Goal: Find specific fact: Find specific fact

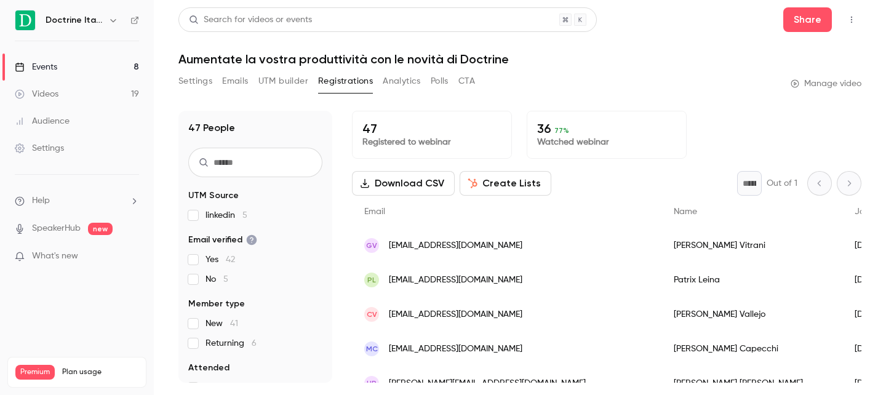
click at [88, 73] on link "Events 8" at bounding box center [77, 67] width 154 height 27
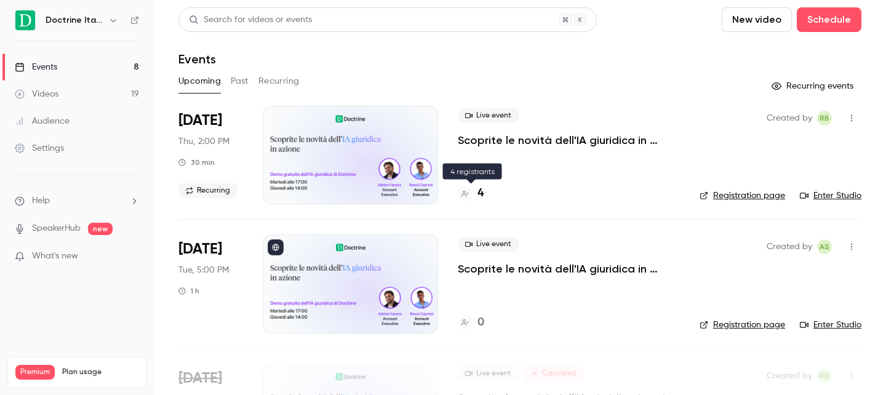
click at [482, 190] on h4 "4" at bounding box center [481, 193] width 6 height 17
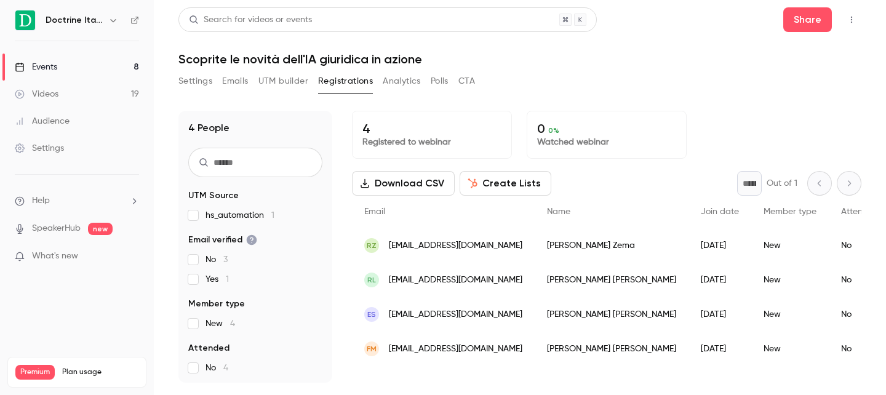
click at [849, 18] on icon "button" at bounding box center [852, 19] width 10 height 9
click at [800, 44] on li "Enter Studio" at bounding box center [794, 51] width 133 height 32
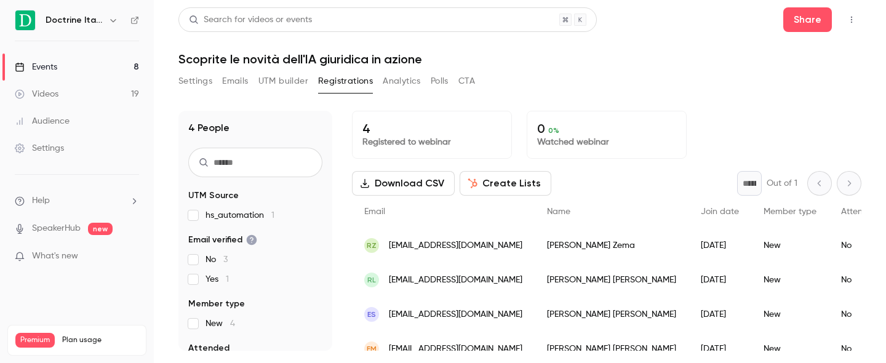
scroll to position [15, 0]
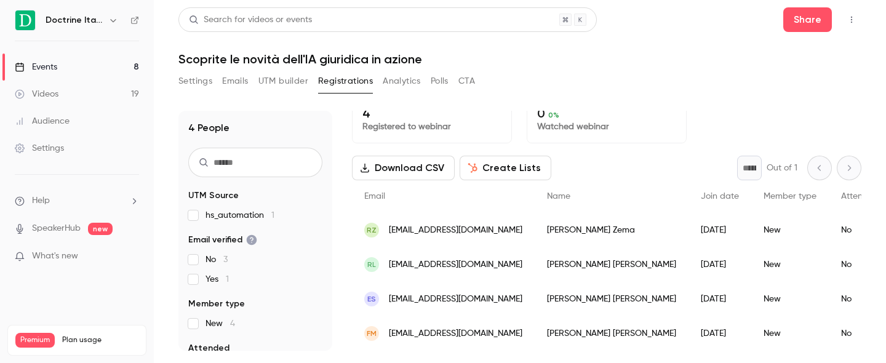
click at [552, 229] on div "[PERSON_NAME]" at bounding box center [612, 230] width 154 height 34
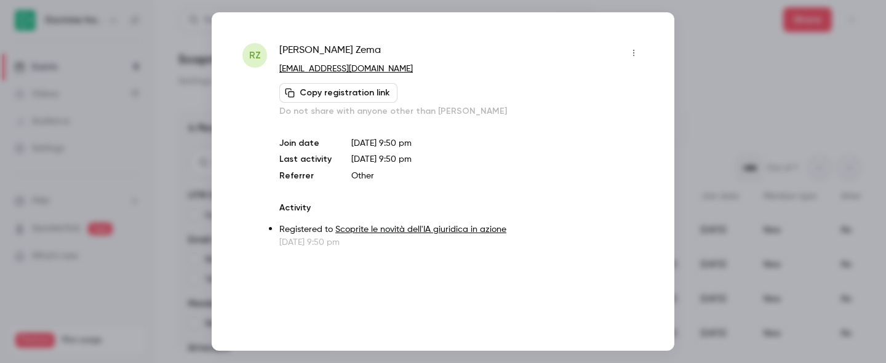
click at [325, 54] on span "[PERSON_NAME]" at bounding box center [330, 53] width 102 height 20
copy div "[PERSON_NAME]"
click at [163, 134] on div at bounding box center [443, 181] width 886 height 363
